Goal: Task Accomplishment & Management: Manage account settings

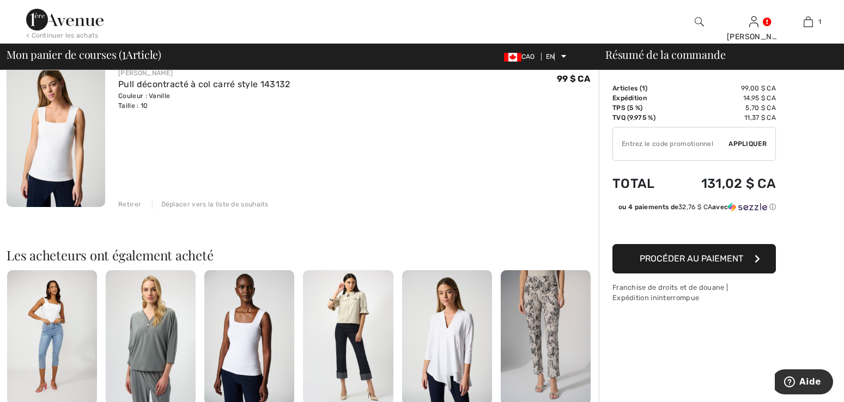
scroll to position [109, 0]
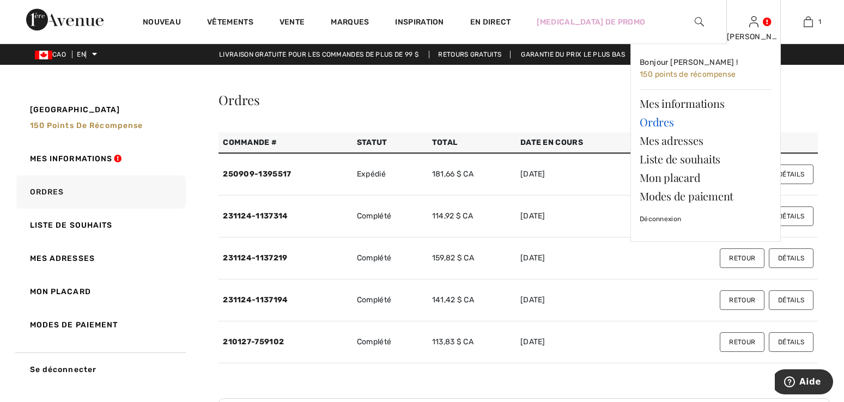
click at [673, 127] on font "Ordres" at bounding box center [657, 121] width 34 height 15
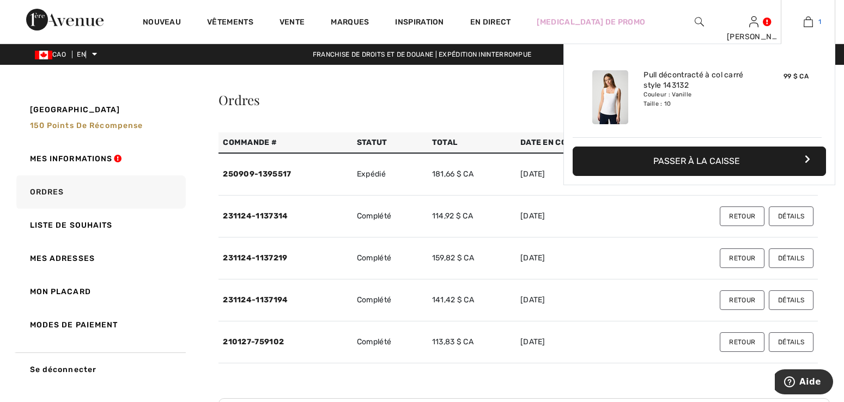
click at [809, 27] on img at bounding box center [808, 21] width 9 height 13
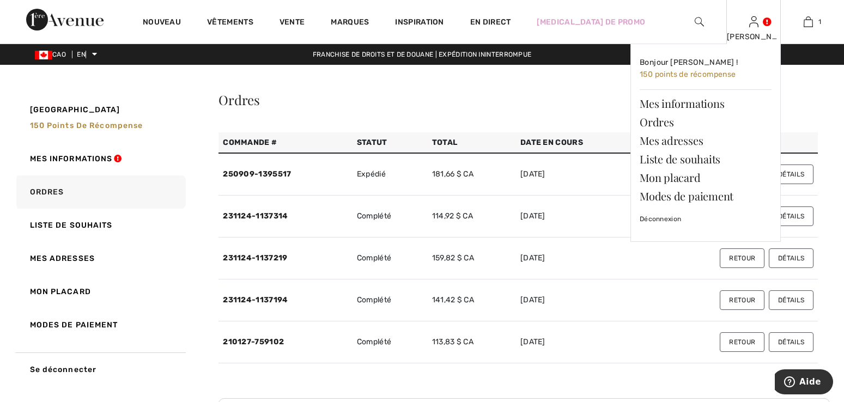
click at [755, 27] on img at bounding box center [753, 21] width 9 height 13
click at [652, 216] on font "Déconnexion" at bounding box center [660, 219] width 41 height 8
